Goal: Navigation & Orientation: Find specific page/section

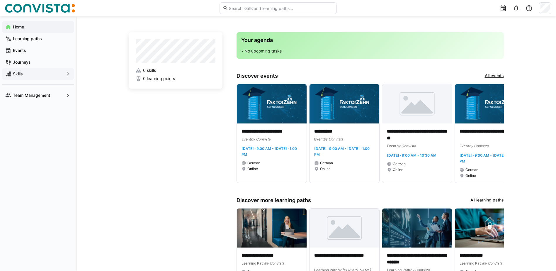
click at [67, 75] on eds-icon at bounding box center [68, 74] width 6 height 6
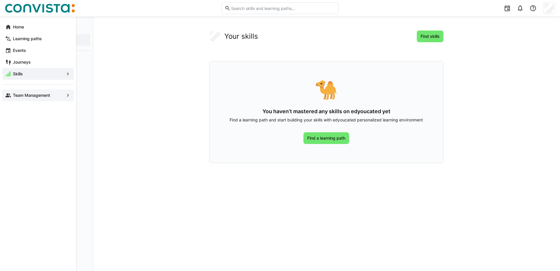
click at [67, 98] on div "Team Management" at bounding box center [37, 95] width 71 height 12
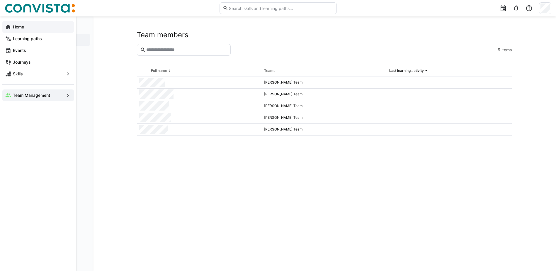
click at [33, 27] on span "Home" at bounding box center [41, 27] width 59 height 6
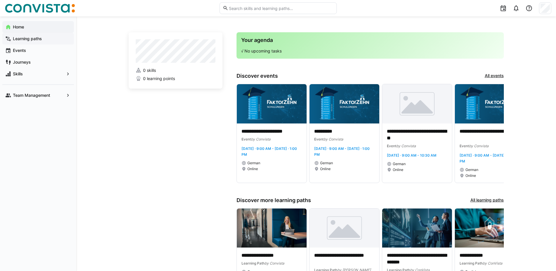
click at [0, 0] on app-navigation-label "Learning paths" at bounding box center [0, 0] width 0 height 0
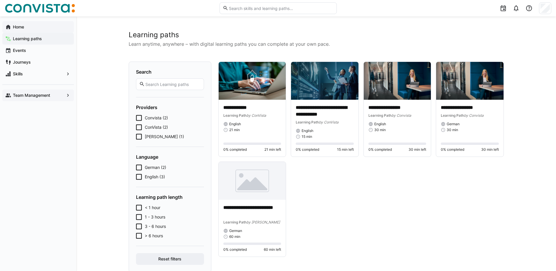
click at [66, 96] on eds-icon at bounding box center [68, 95] width 6 height 6
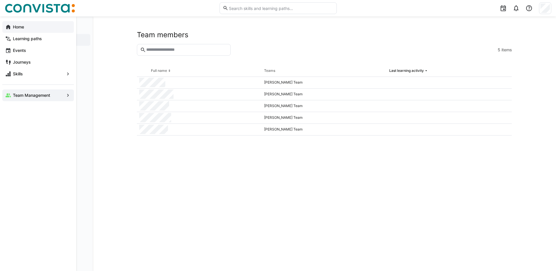
click at [8, 27] on eds-icon at bounding box center [8, 27] width 6 height 6
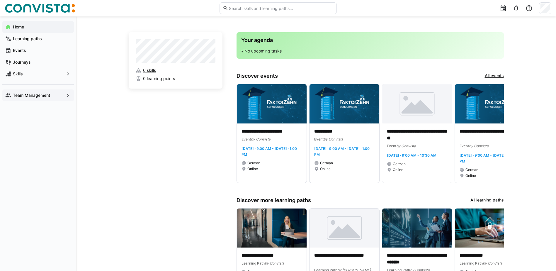
click at [149, 71] on span "0 skills" at bounding box center [149, 70] width 13 height 6
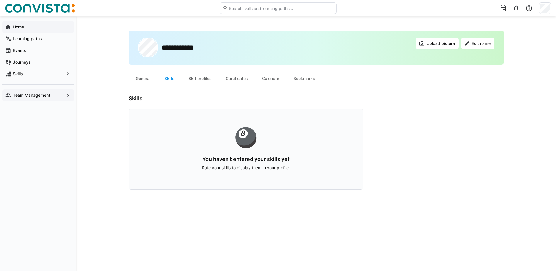
click at [198, 150] on div "🎱 You haven't entered your skills yet Rate your skills to display them in your …" at bounding box center [246, 149] width 234 height 81
click at [168, 79] on div "Skills" at bounding box center [169, 78] width 24 height 14
click at [28, 28] on span "Home" at bounding box center [41, 27] width 59 height 6
